Goal: Subscribe to service/newsletter

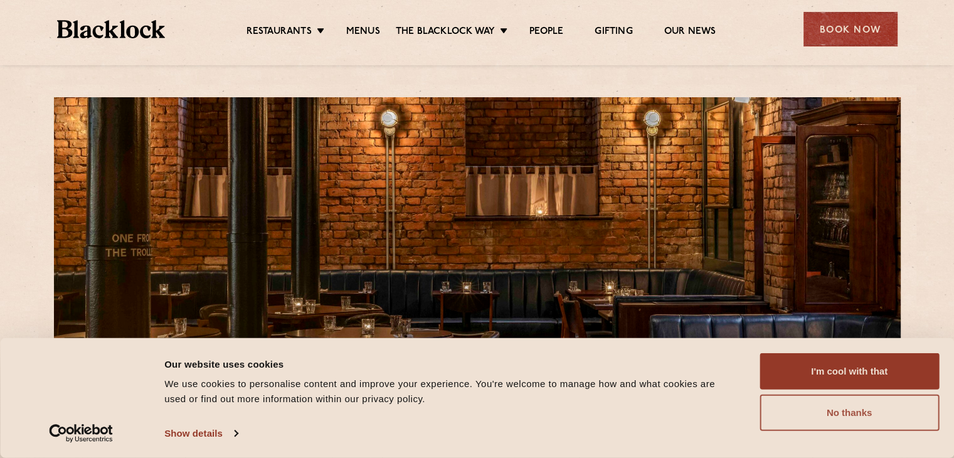
click at [847, 417] on button "No thanks" at bounding box center [848, 412] width 179 height 36
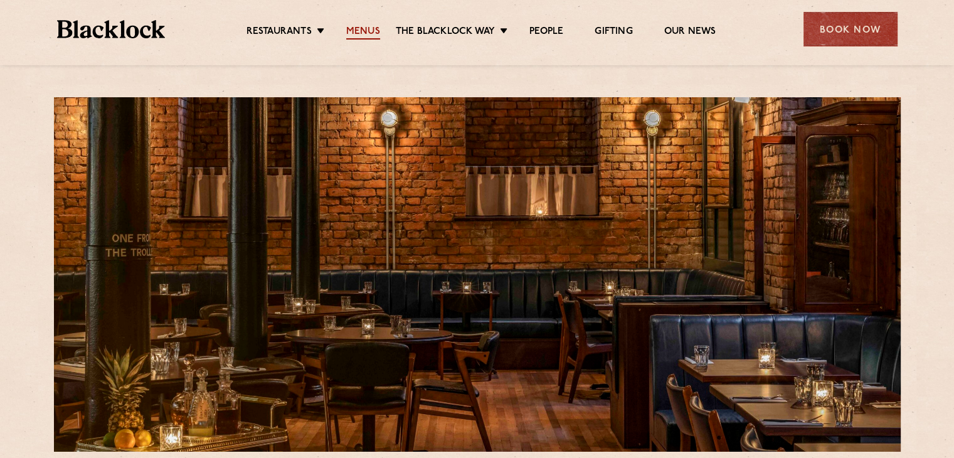
click at [361, 31] on link "Menus" at bounding box center [363, 33] width 34 height 14
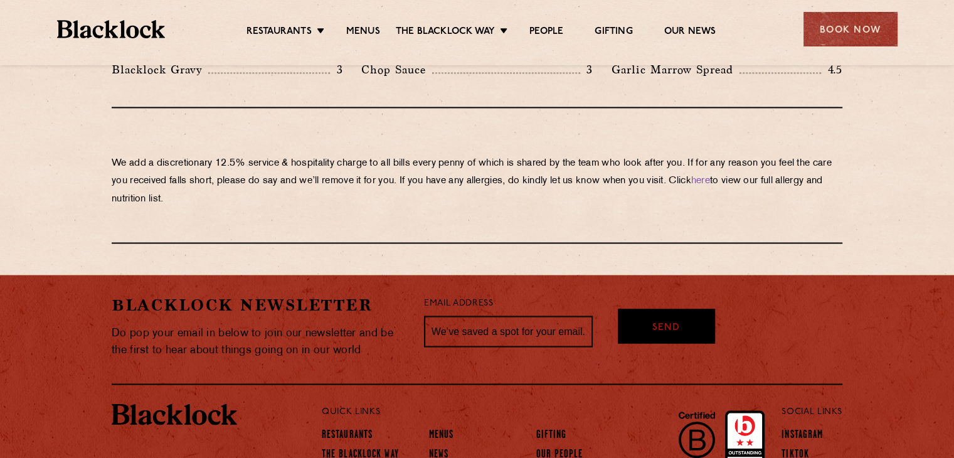
scroll to position [2186, 0]
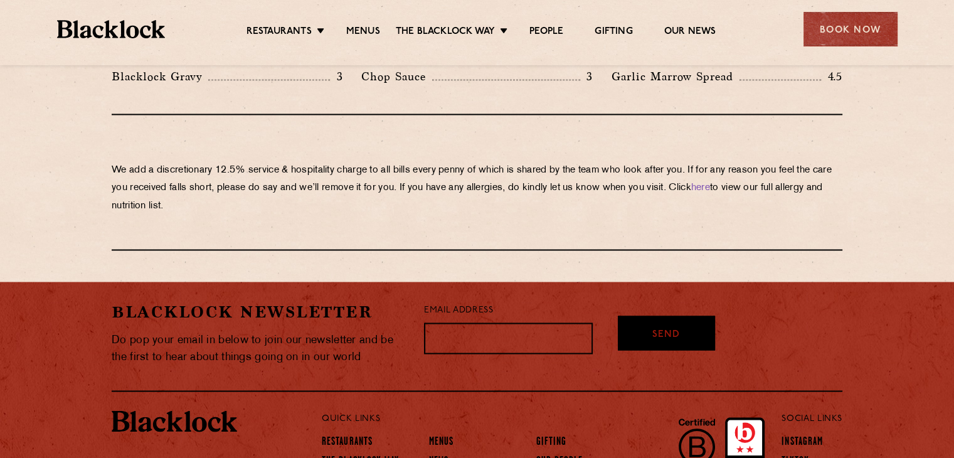
click at [462, 322] on input "text" at bounding box center [508, 337] width 169 height 31
type input "[EMAIL_ADDRESS][DOMAIN_NAME]"
click at [667, 306] on span "Send" at bounding box center [666, 313] width 28 height 14
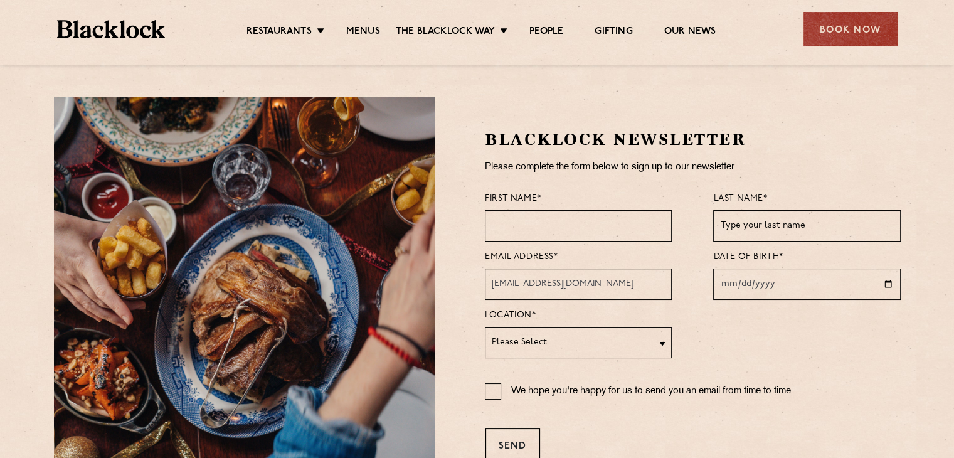
click at [556, 224] on input "text" at bounding box center [578, 225] width 187 height 31
type input "[PERSON_NAME]"
click at [738, 229] on input "text" at bounding box center [806, 225] width 187 height 31
type input "PARKES"
click at [889, 282] on input "date" at bounding box center [806, 283] width 187 height 31
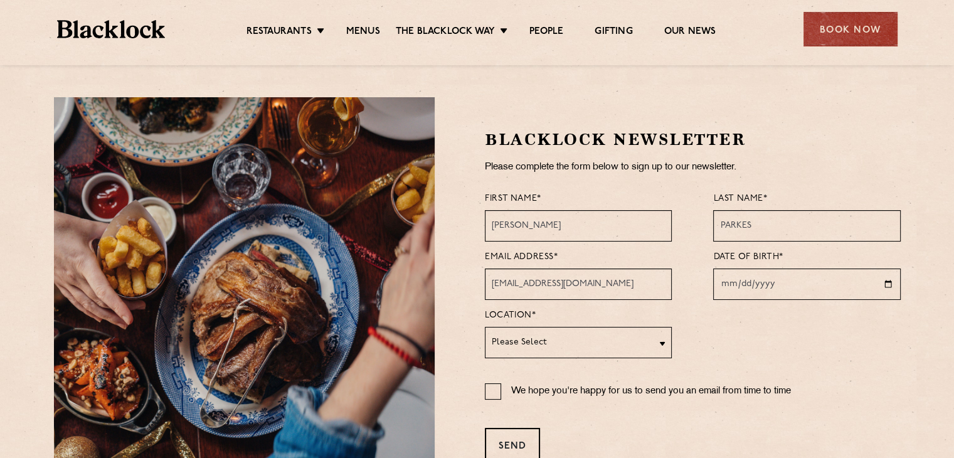
click at [772, 283] on input "[DATE]" at bounding box center [806, 283] width 187 height 31
click at [771, 283] on input "[DATE]" at bounding box center [806, 283] width 187 height 31
click at [756, 280] on input "[DATE]" at bounding box center [806, 283] width 187 height 31
click at [760, 284] on input "[DATE]" at bounding box center [806, 283] width 187 height 31
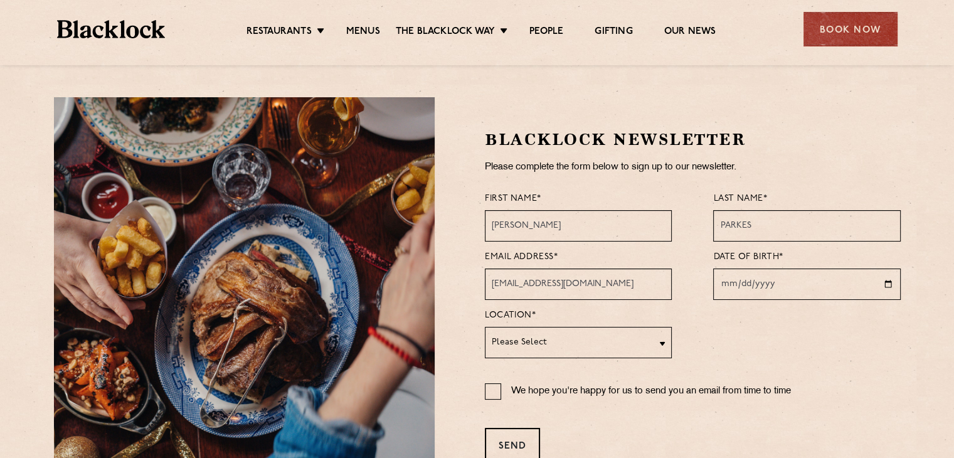
click at [760, 284] on input "[DATE]" at bounding box center [806, 283] width 187 height 31
type input "275760-09-09"
type input "[DATE]"
click at [859, 285] on input "[DATE]" at bounding box center [806, 283] width 187 height 31
click at [891, 282] on input "[DATE]" at bounding box center [806, 283] width 187 height 31
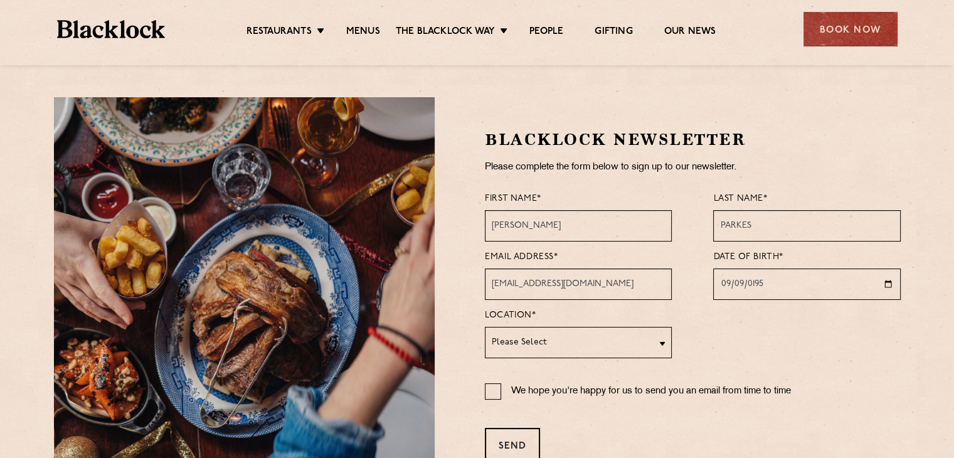
click at [754, 325] on div at bounding box center [806, 332] width 187 height 52
click at [659, 344] on select "Please Select [GEOGRAPHIC_DATA] [GEOGRAPHIC_DATA] [GEOGRAPHIC_DATA] [GEOGRAPHIC…" at bounding box center [578, 342] width 187 height 31
select select "[GEOGRAPHIC_DATA]"
click at [485, 327] on select "Please Select [GEOGRAPHIC_DATA] [GEOGRAPHIC_DATA] [GEOGRAPHIC_DATA] [GEOGRAPHIC…" at bounding box center [578, 342] width 187 height 31
click at [492, 389] on input "We hope you're happy for us to send you an email from time to time" at bounding box center [493, 391] width 16 height 16
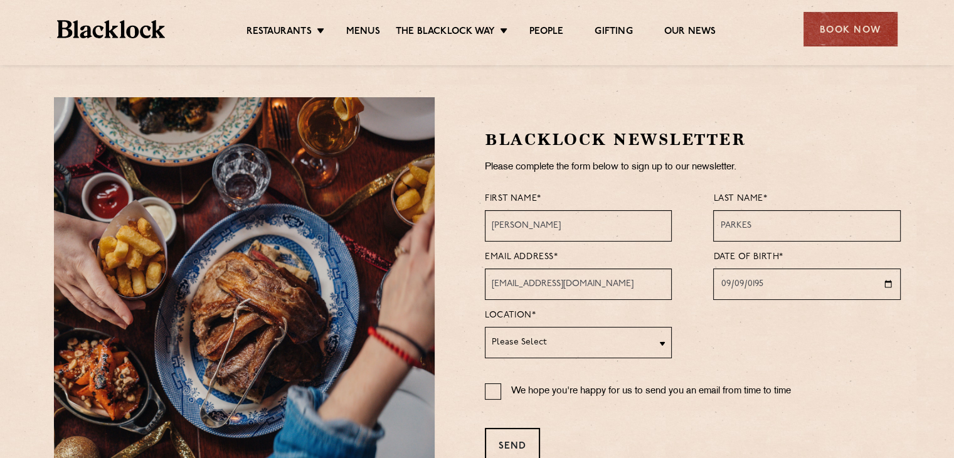
checkbox input "true"
click at [510, 447] on div "Send" at bounding box center [512, 445] width 55 height 34
